Goal: Download file/media

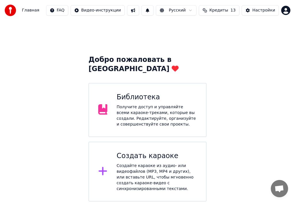
click at [151, 106] on div "Получите доступ и управляйте всеми караоке-треками, которые вы создали. Редакти…" at bounding box center [156, 115] width 80 height 23
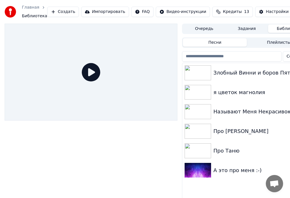
click at [198, 90] on img at bounding box center [197, 92] width 26 height 15
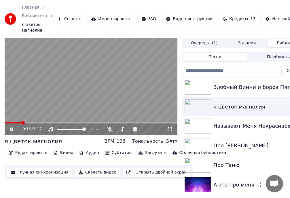
click at [56, 92] on video at bounding box center [91, 86] width 173 height 97
click at [94, 173] on button "Скачать видео" at bounding box center [97, 172] width 46 height 10
